Goal: Task Accomplishment & Management: Manage account settings

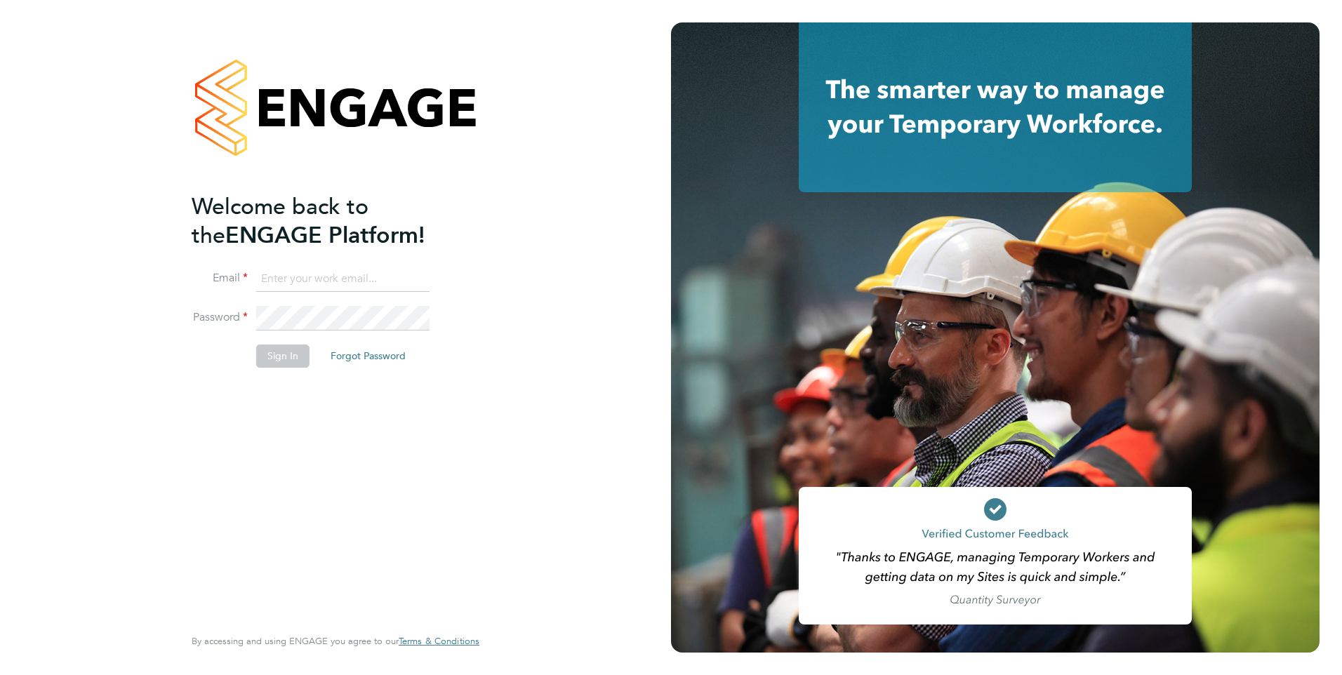
type input "[EMAIL_ADDRESS][PERSON_NAME][DOMAIN_NAME]"
click at [281, 359] on button "Sign In" at bounding box center [282, 356] width 53 height 22
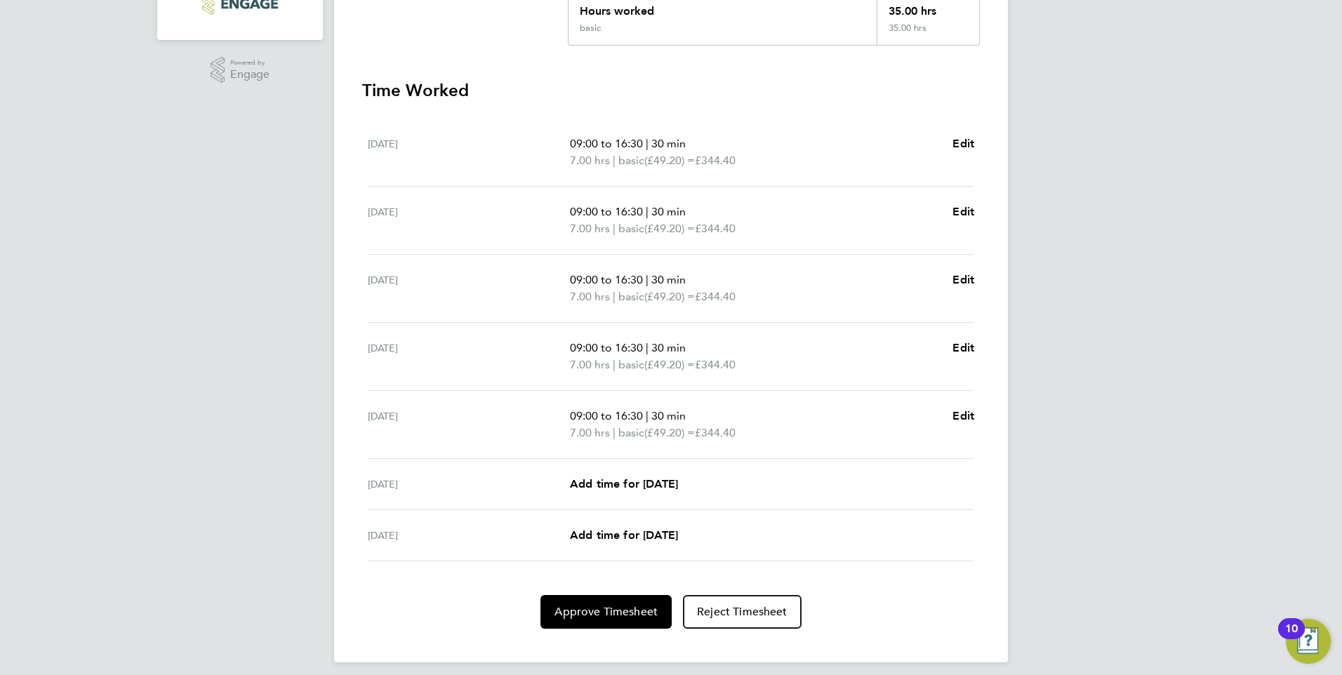
scroll to position [350, 0]
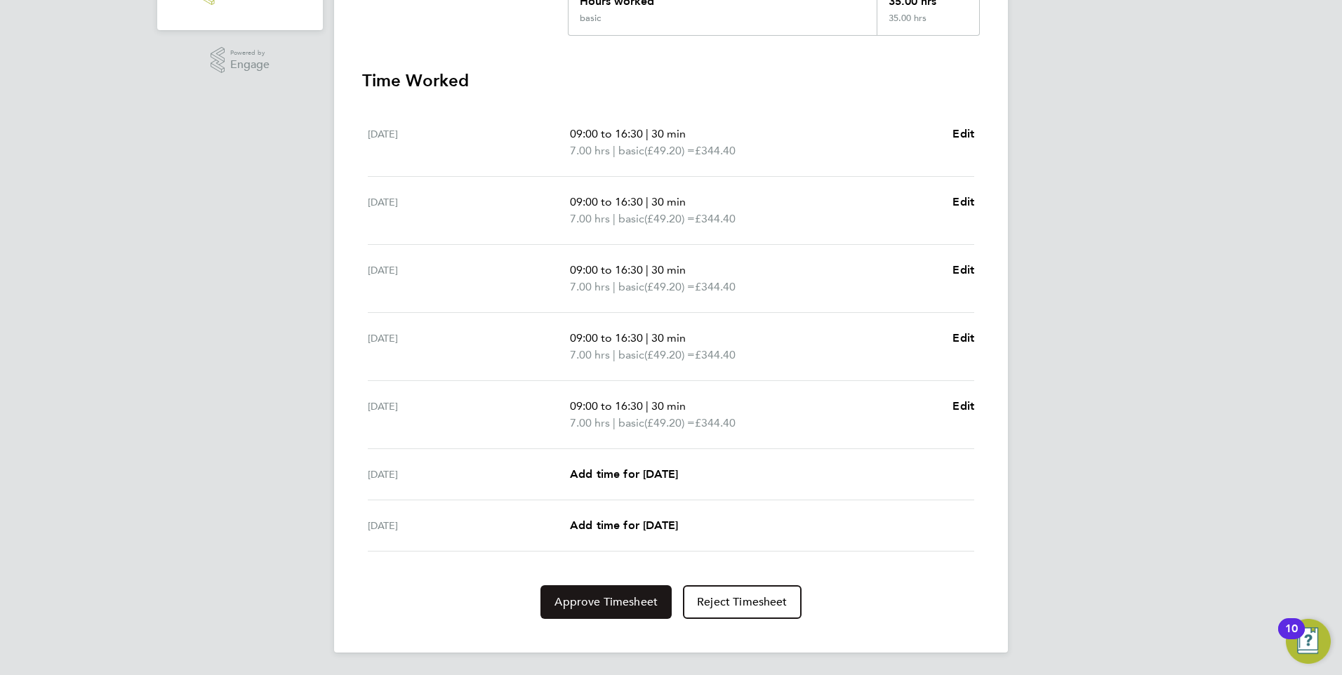
click at [628, 591] on button "Approve Timesheet" at bounding box center [605, 602] width 131 height 34
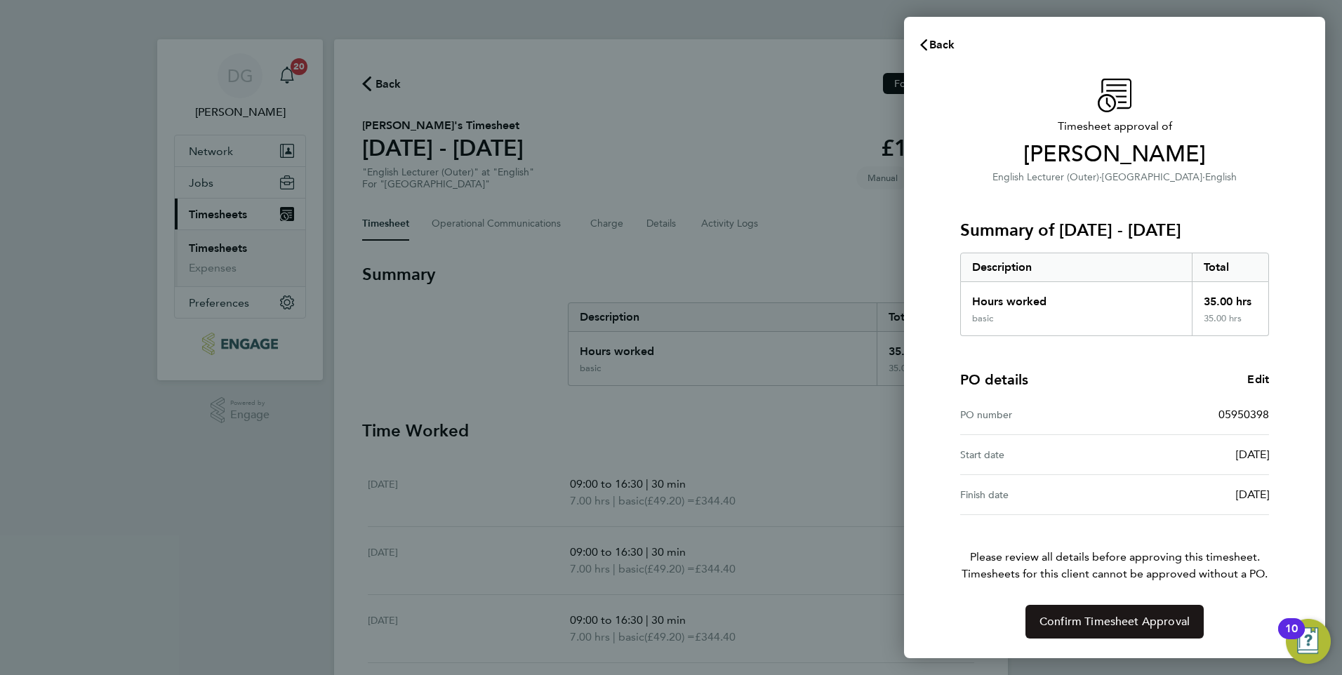
click at [1156, 620] on span "Confirm Timesheet Approval" at bounding box center [1114, 622] width 150 height 14
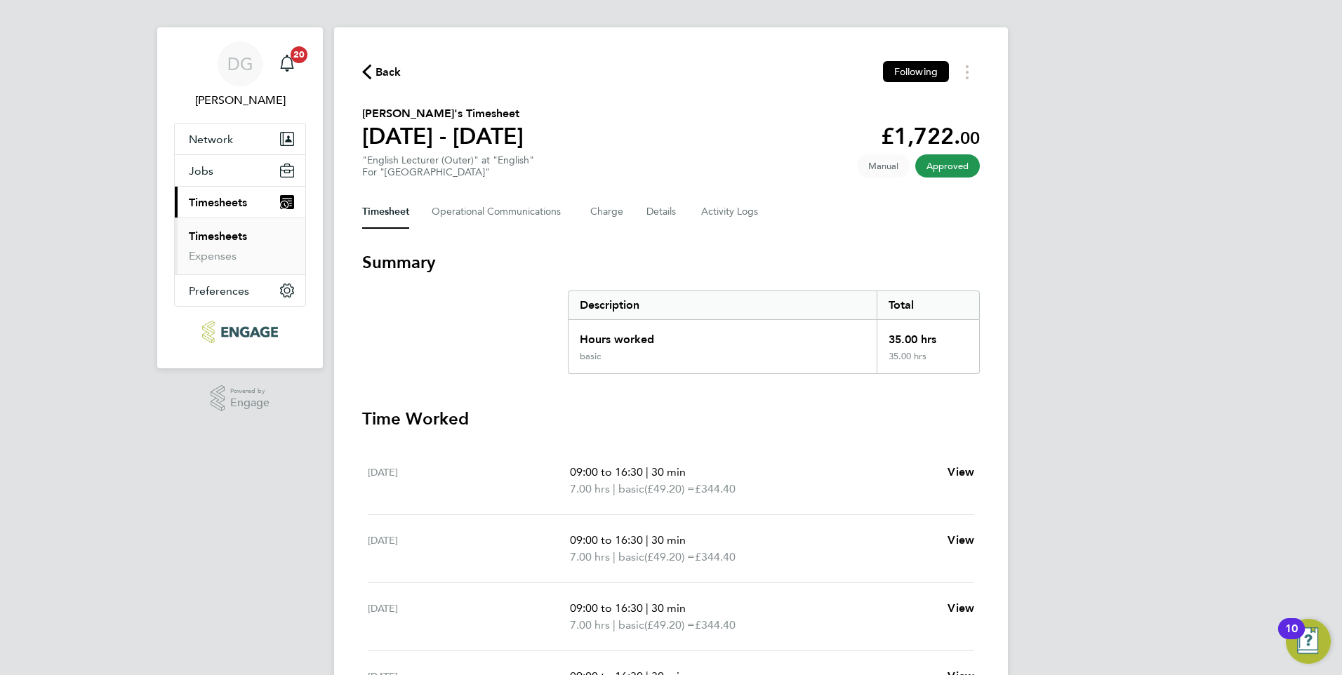
scroll to position [281, 0]
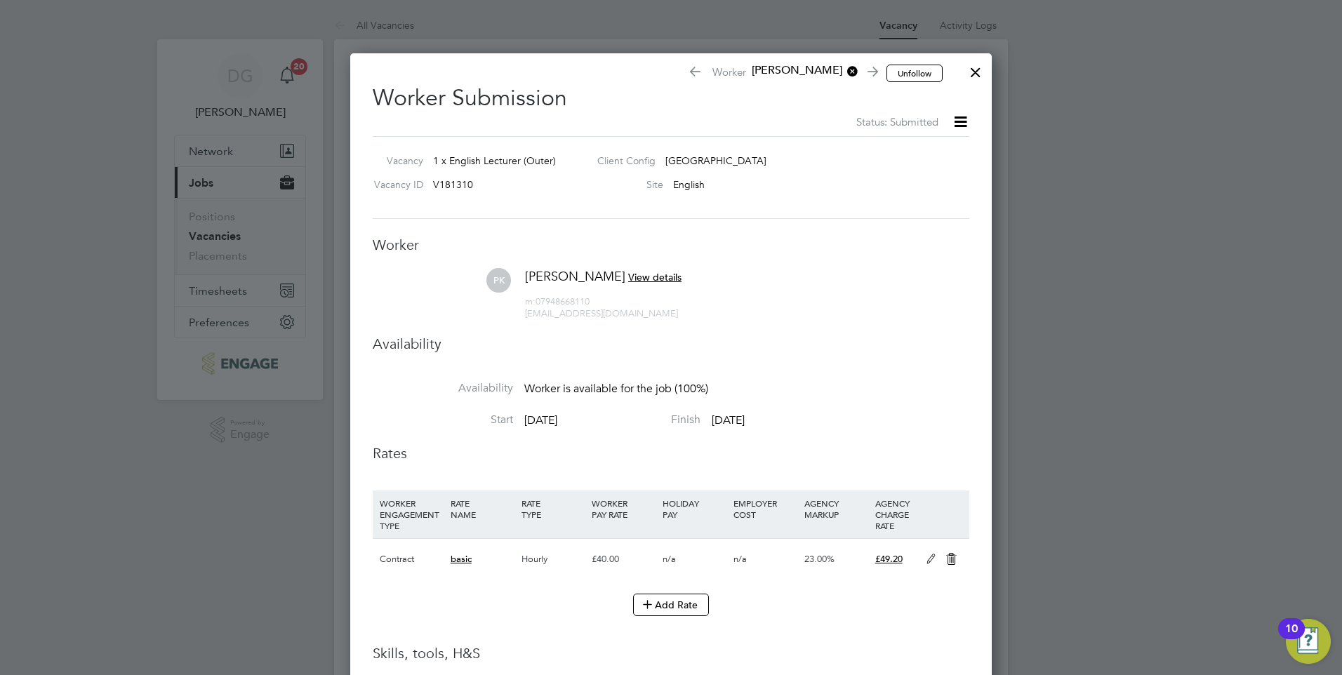
click at [972, 69] on div at bounding box center [975, 68] width 25 height 25
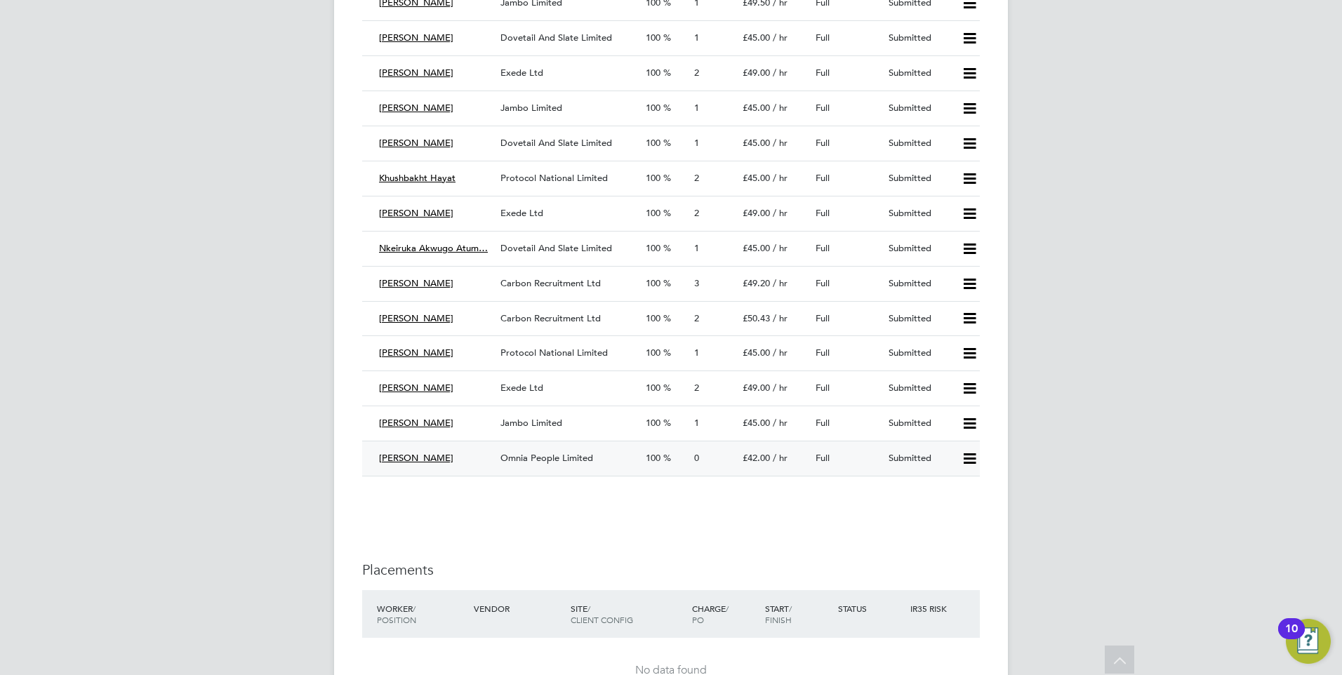
click at [969, 459] on icon at bounding box center [970, 458] width 18 height 11
click at [953, 509] on li "Reject" at bounding box center [950, 508] width 49 height 20
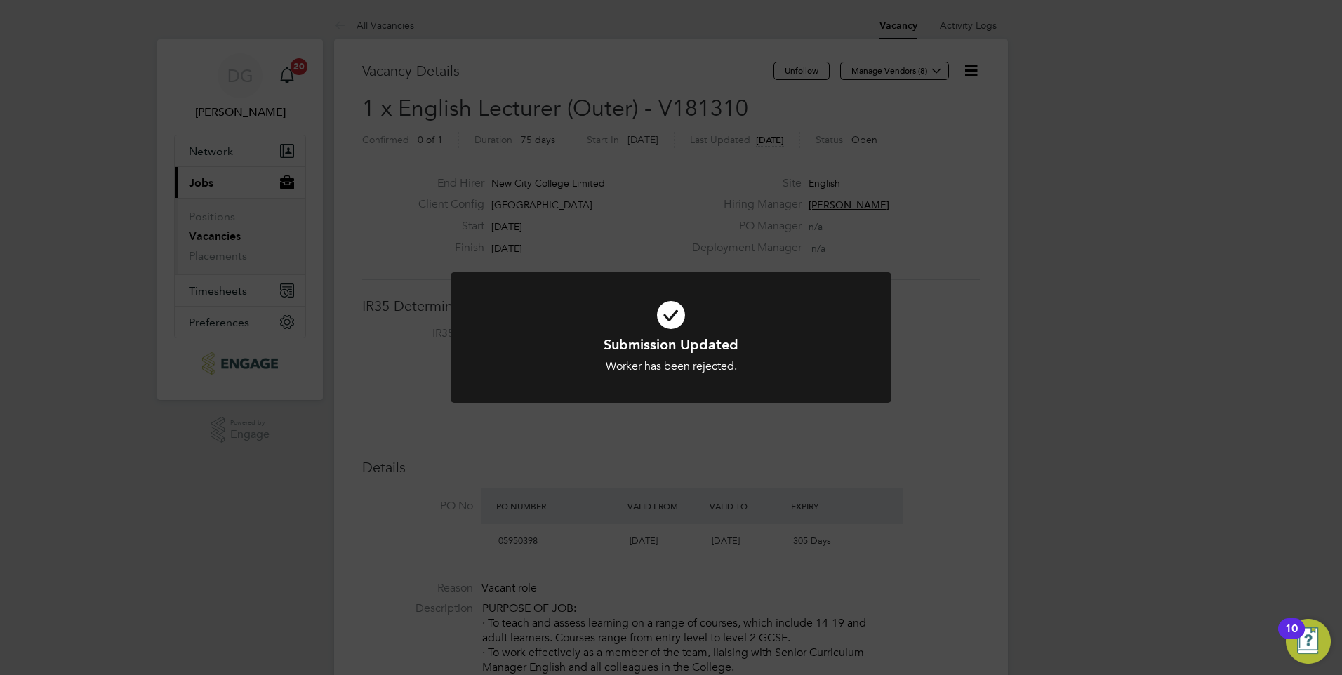
click at [952, 453] on div "Submission Updated Worker has been rejected. Cancel Okay" at bounding box center [671, 337] width 1342 height 675
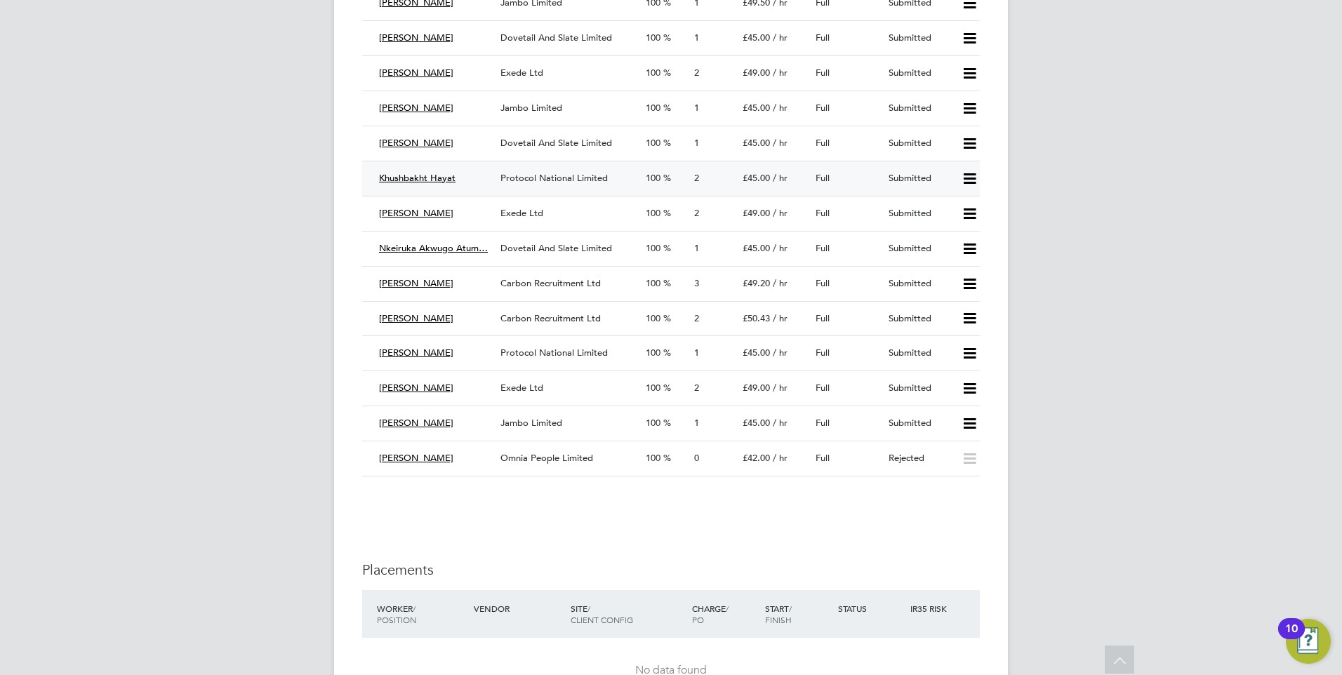
click at [573, 187] on div "Protocol National Limited" at bounding box center [567, 178] width 145 height 23
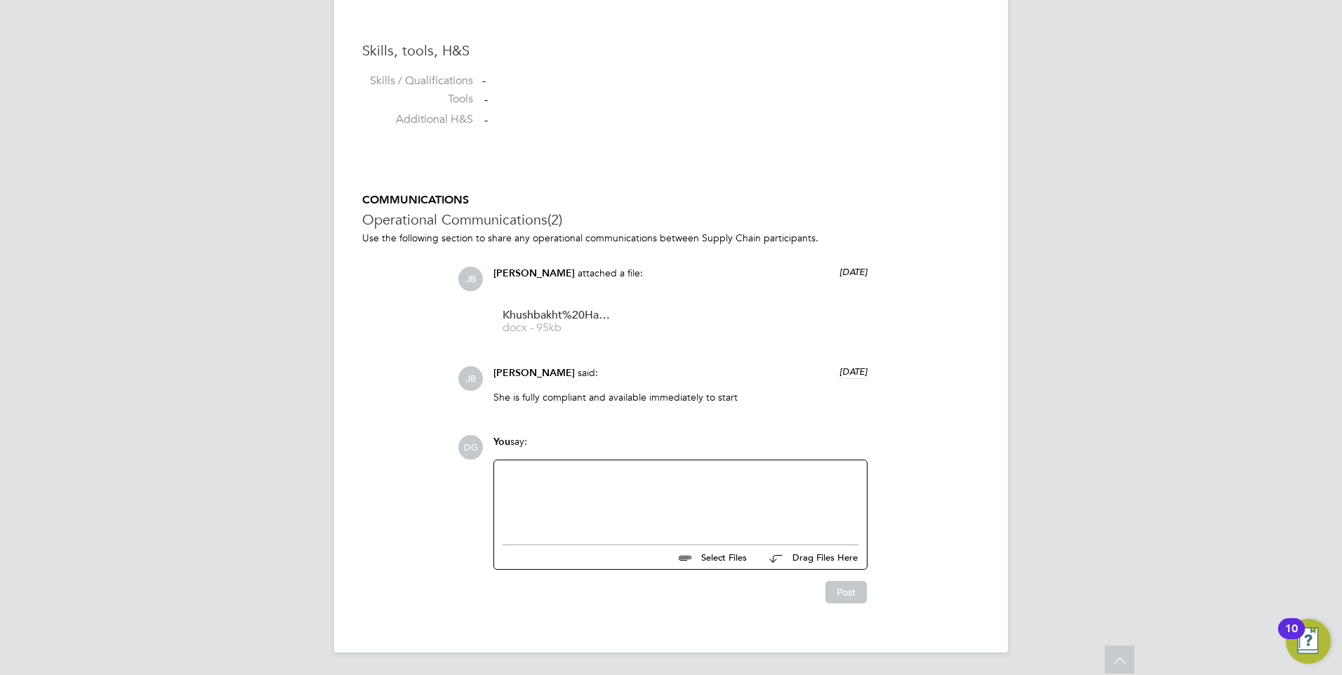
click at [653, 469] on div at bounding box center [680, 499] width 356 height 60
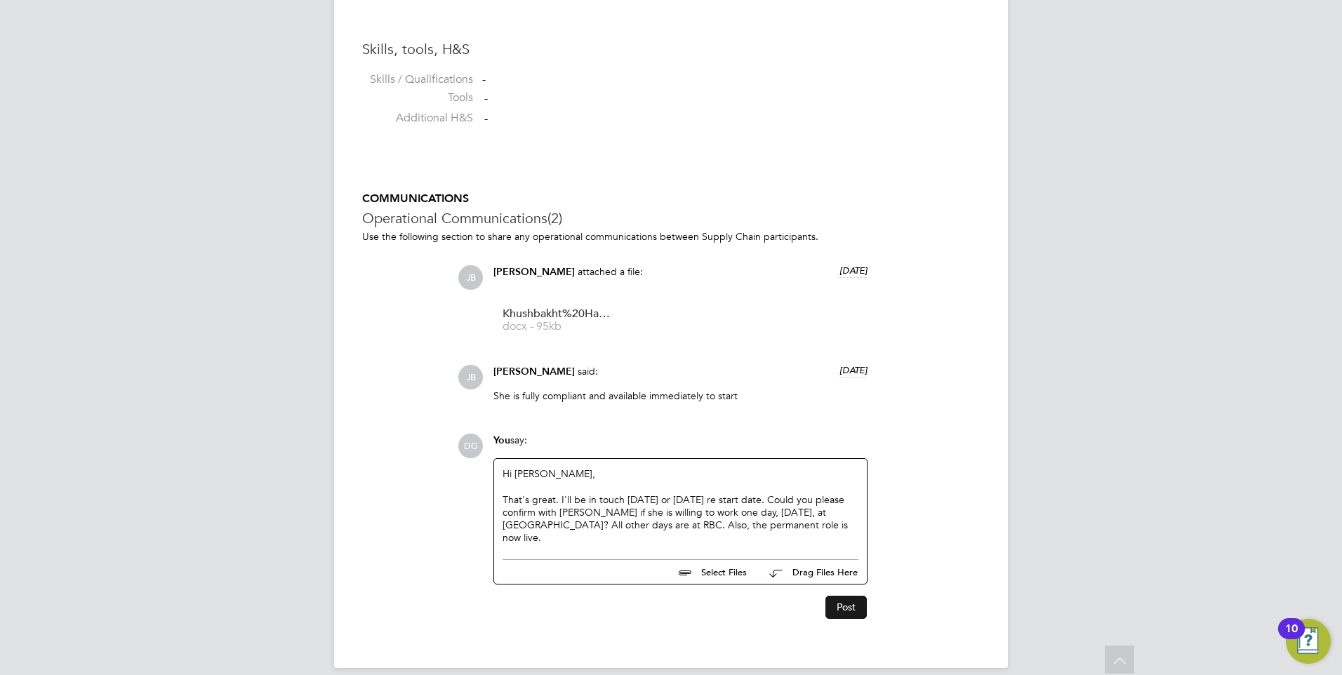
click at [848, 596] on button "Post" at bounding box center [845, 607] width 41 height 22
